Goal: Task Accomplishment & Management: Complete application form

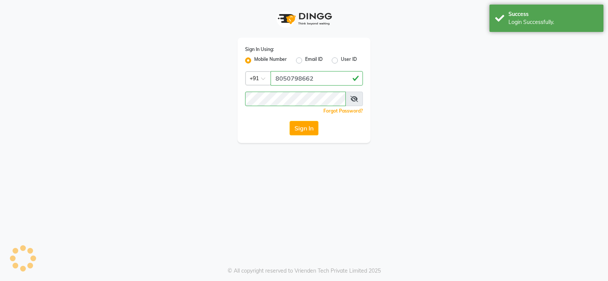
select select "service"
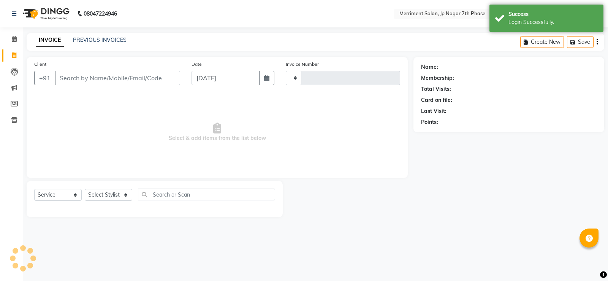
type input "4523"
select select "4110"
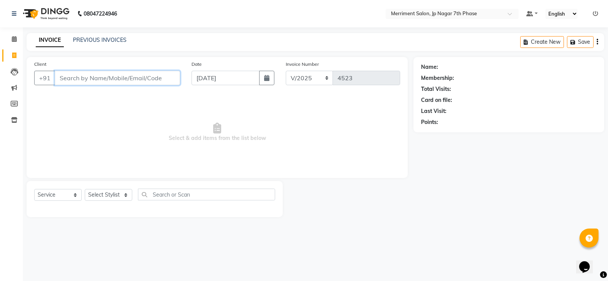
click at [125, 76] on input "Client" at bounding box center [117, 78] width 125 height 14
paste input "7892363242"
type input "7892363242"
click at [173, 76] on span "Add Client" at bounding box center [161, 78] width 30 height 8
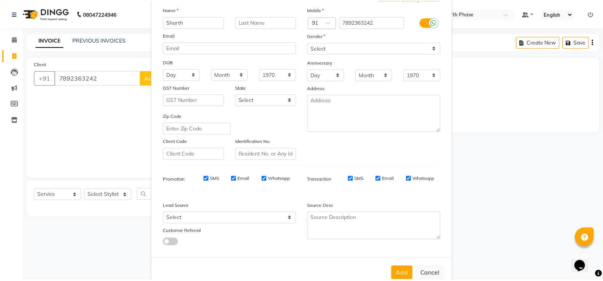
scroll to position [70, 0]
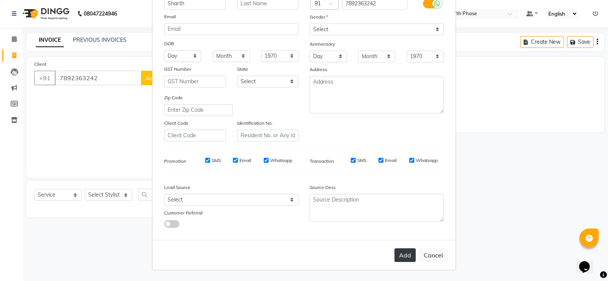
type input "Sharth"
click at [396, 256] on button "Add" at bounding box center [405, 255] width 21 height 14
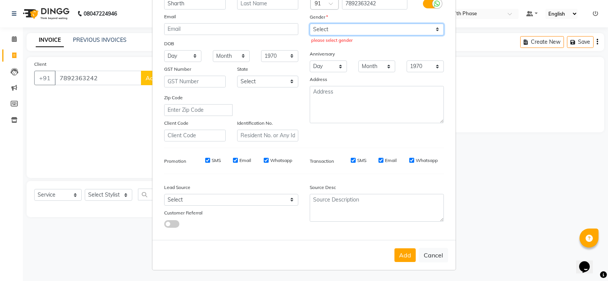
click at [394, 27] on select "Select [DEMOGRAPHIC_DATA] [DEMOGRAPHIC_DATA] Other Prefer Not To Say" at bounding box center [377, 30] width 134 height 12
select select "[DEMOGRAPHIC_DATA]"
click at [310, 24] on select "Select [DEMOGRAPHIC_DATA] [DEMOGRAPHIC_DATA] Other Prefer Not To Say" at bounding box center [377, 30] width 134 height 12
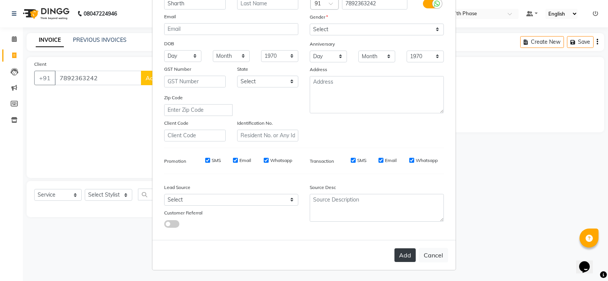
click at [406, 260] on button "Add" at bounding box center [405, 255] width 21 height 14
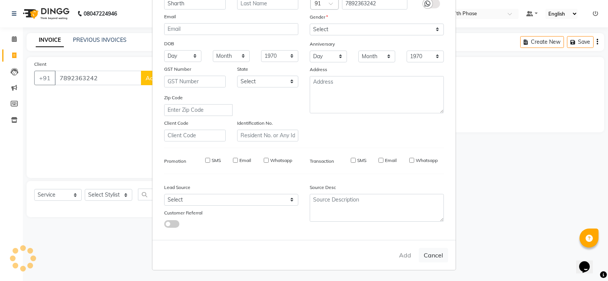
type input "78******42"
select select
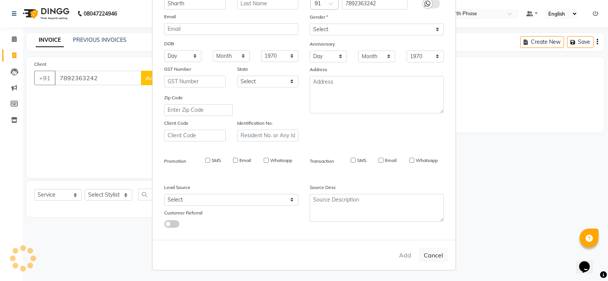
select select
checkbox input "false"
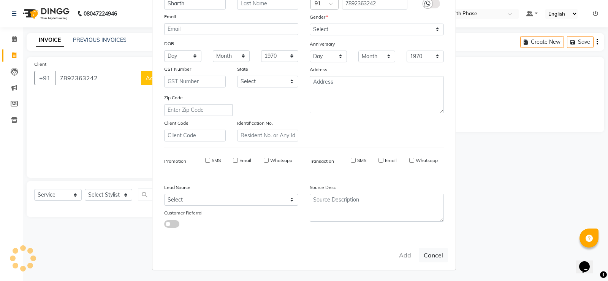
checkbox input "false"
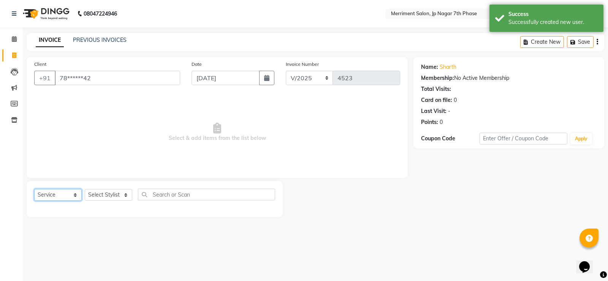
click at [64, 198] on select "Select Service Product Membership Package Voucher Prepaid Gift Card" at bounding box center [58, 195] width 48 height 12
click at [34, 189] on select "Select Service Product Membership Package Voucher Prepaid Gift Card" at bounding box center [58, 195] width 48 height 12
click at [107, 195] on select "Select Stylist Chiru Farman likha naho [PERSON_NAME] [PERSON_NAME] [PERSON_NAME…" at bounding box center [109, 195] width 48 height 12
select select "53663"
click at [85, 189] on select "Select Stylist Chiru Farman likha naho [PERSON_NAME] [PERSON_NAME] [PERSON_NAME…" at bounding box center [109, 195] width 48 height 12
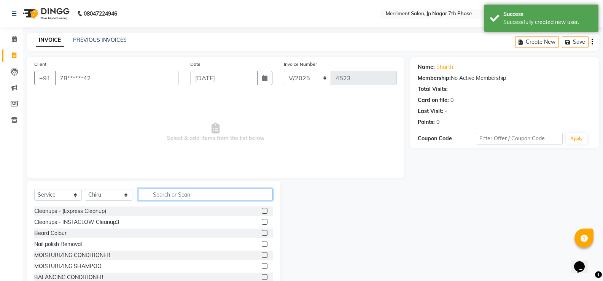
click at [166, 197] on input "text" at bounding box center [205, 195] width 135 height 12
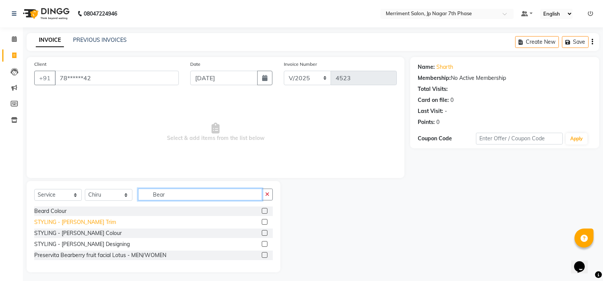
type input "Bear"
click at [75, 222] on div "STYLING - [PERSON_NAME] Trim" at bounding box center [75, 222] width 82 height 8
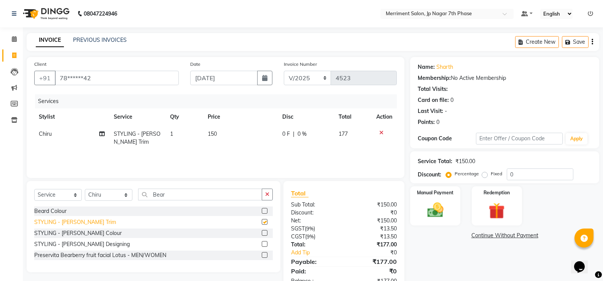
checkbox input "false"
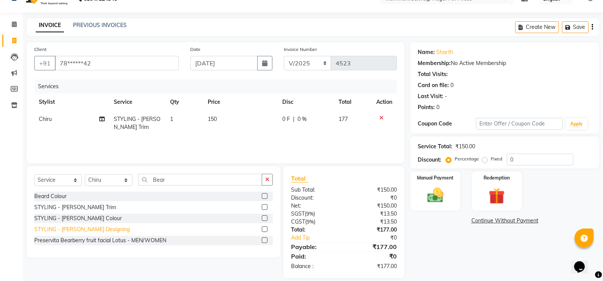
scroll to position [23, 0]
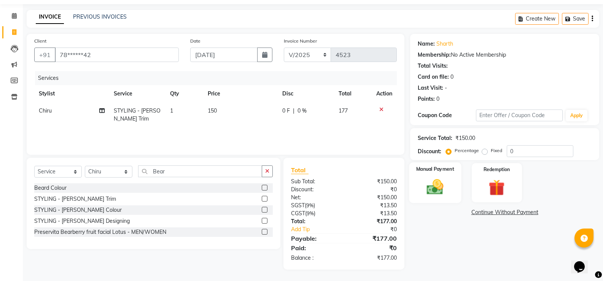
click at [422, 193] on img at bounding box center [434, 186] width 27 height 19
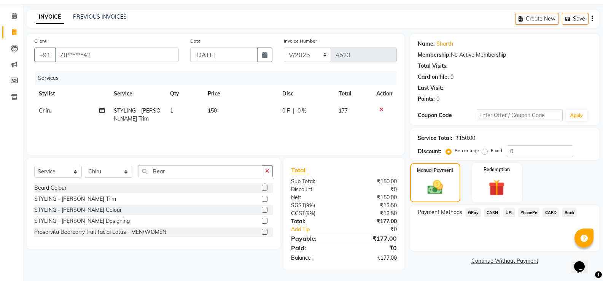
click at [510, 212] on span "UPI" at bounding box center [509, 212] width 12 height 9
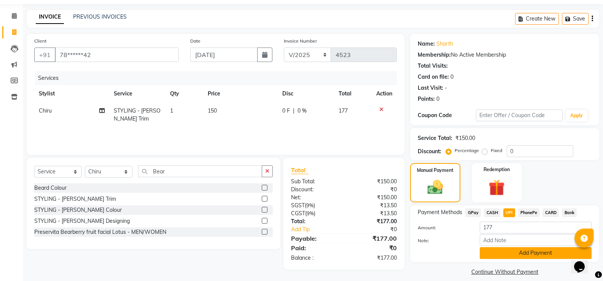
click at [510, 251] on button "Add Payment" at bounding box center [535, 253] width 112 height 12
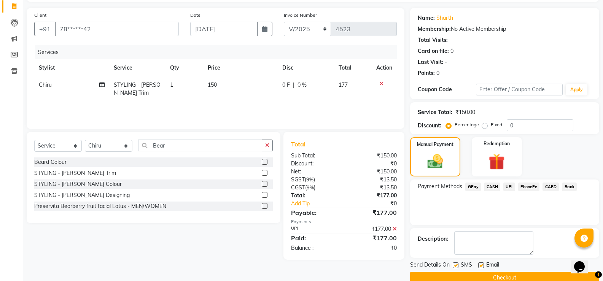
scroll to position [63, 0]
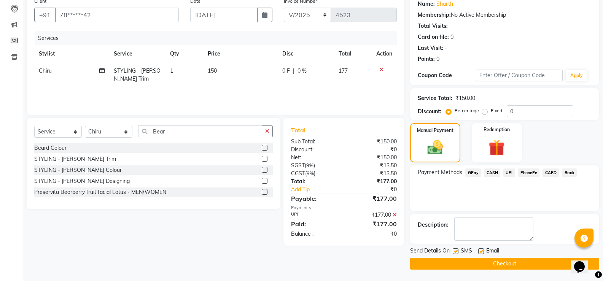
click at [506, 259] on button "Checkout" at bounding box center [504, 264] width 189 height 12
